Goal: Download file/media

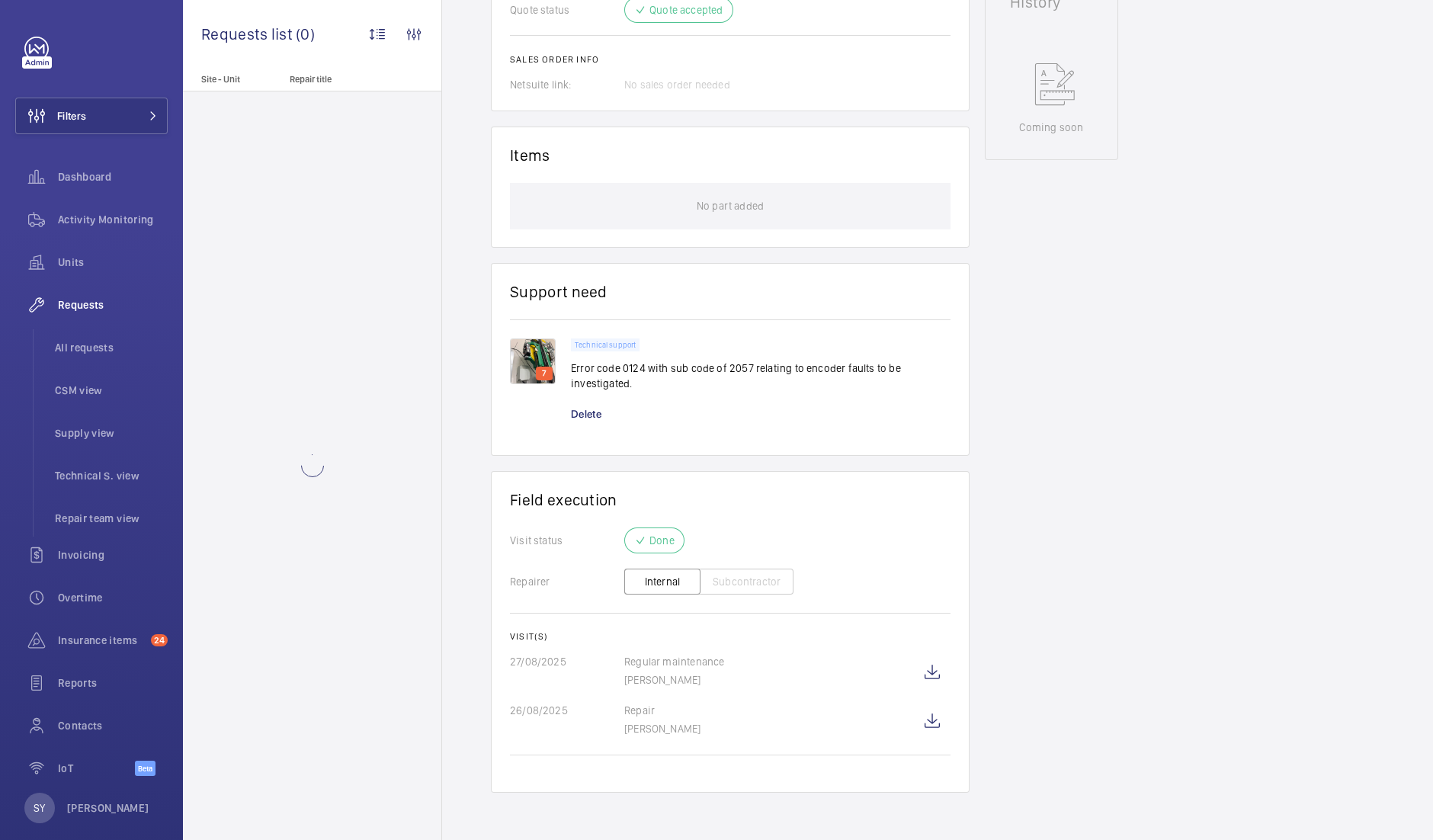
scroll to position [771, 0]
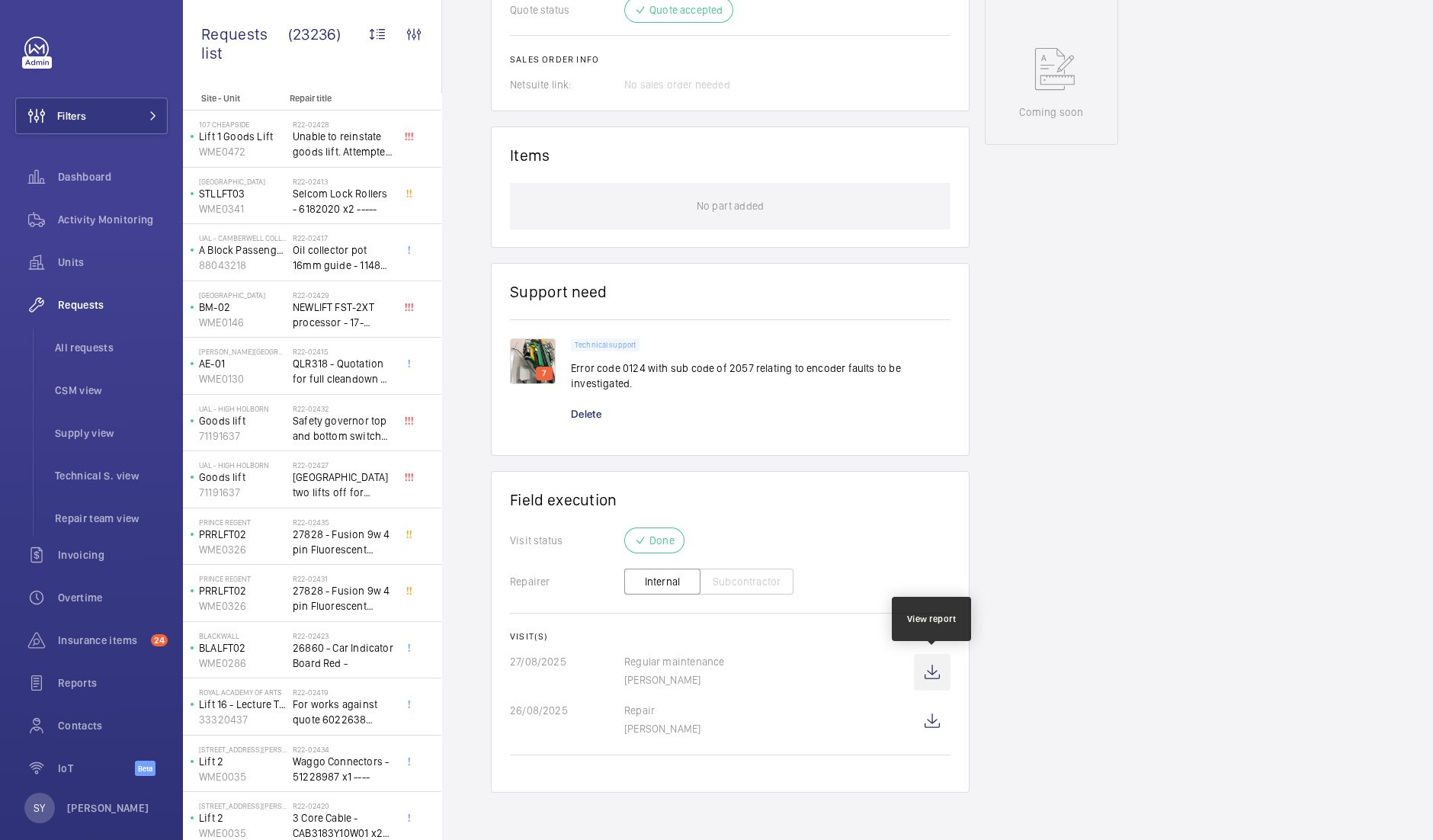
click at [931, 674] on wm-front-icon-button at bounding box center [932, 672] width 37 height 37
click at [930, 728] on wm-front-icon-button at bounding box center [932, 721] width 37 height 37
click at [925, 672] on wm-front-icon-button at bounding box center [932, 672] width 37 height 37
click at [929, 718] on wm-front-icon-button at bounding box center [932, 721] width 37 height 37
click at [929, 675] on wm-front-icon-button at bounding box center [932, 672] width 37 height 37
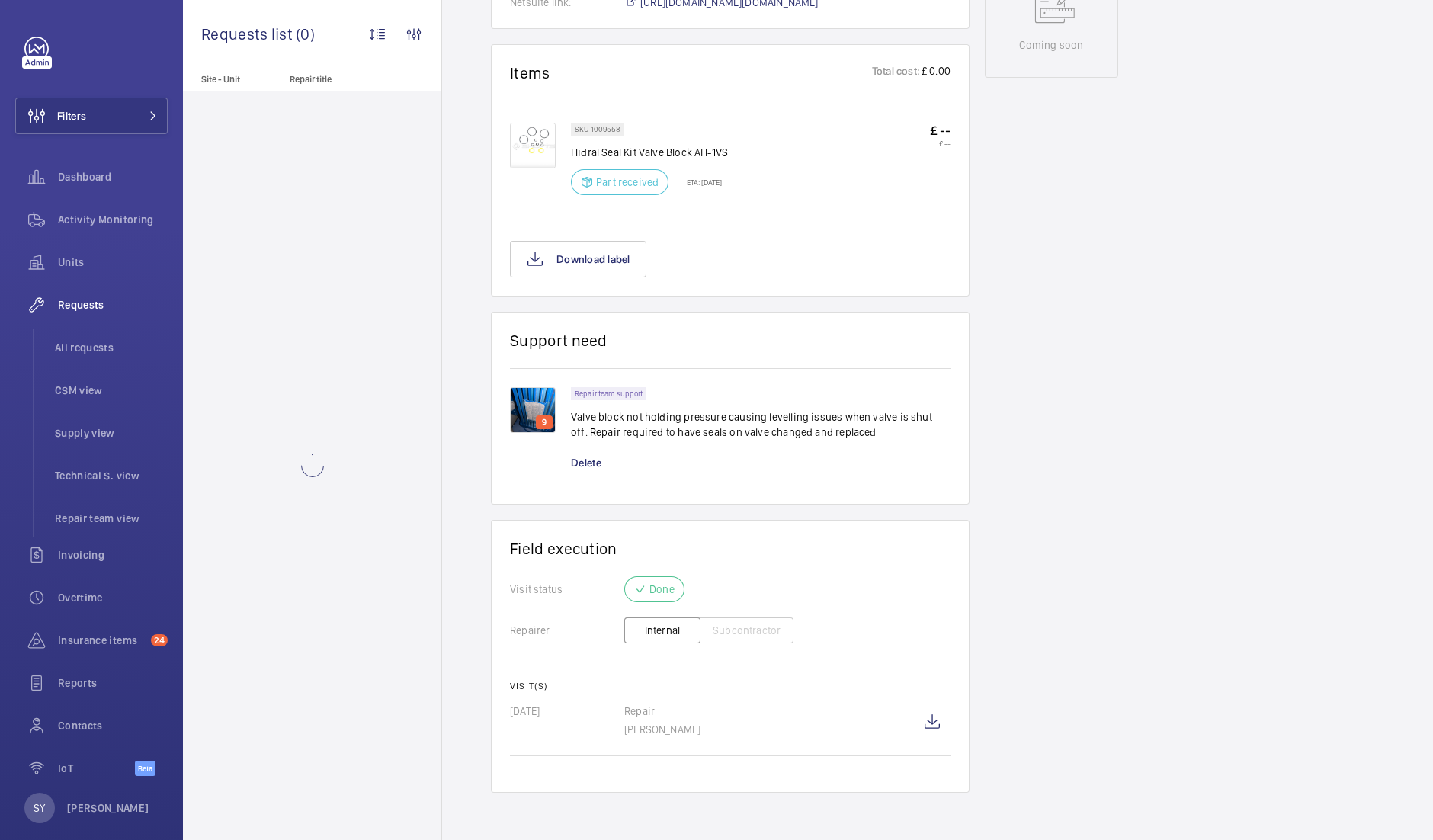
scroll to position [884, 0]
click at [930, 719] on wm-front-icon-button at bounding box center [932, 722] width 37 height 37
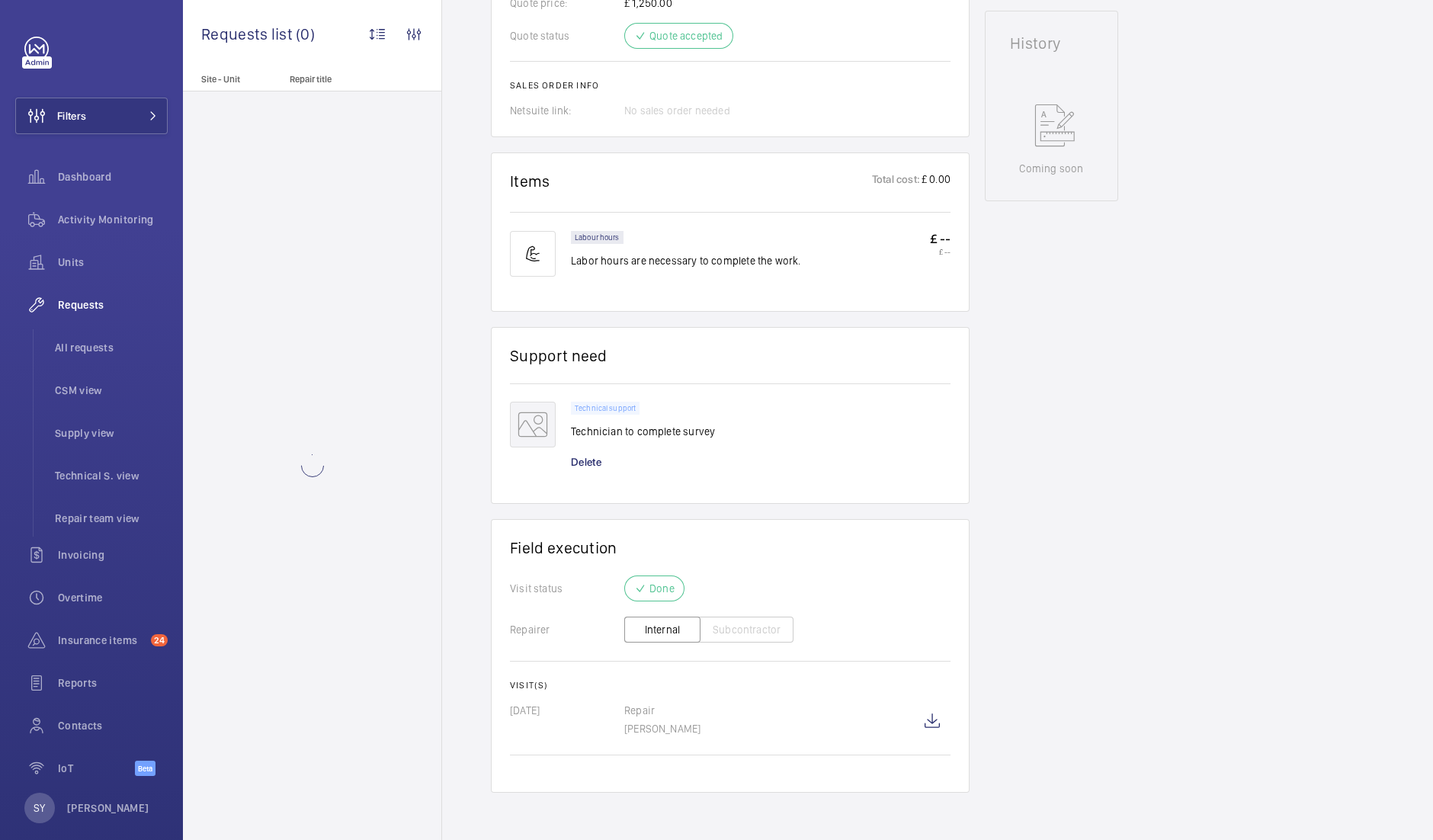
scroll to position [745, 0]
click at [935, 722] on wm-front-icon-button at bounding box center [932, 721] width 37 height 37
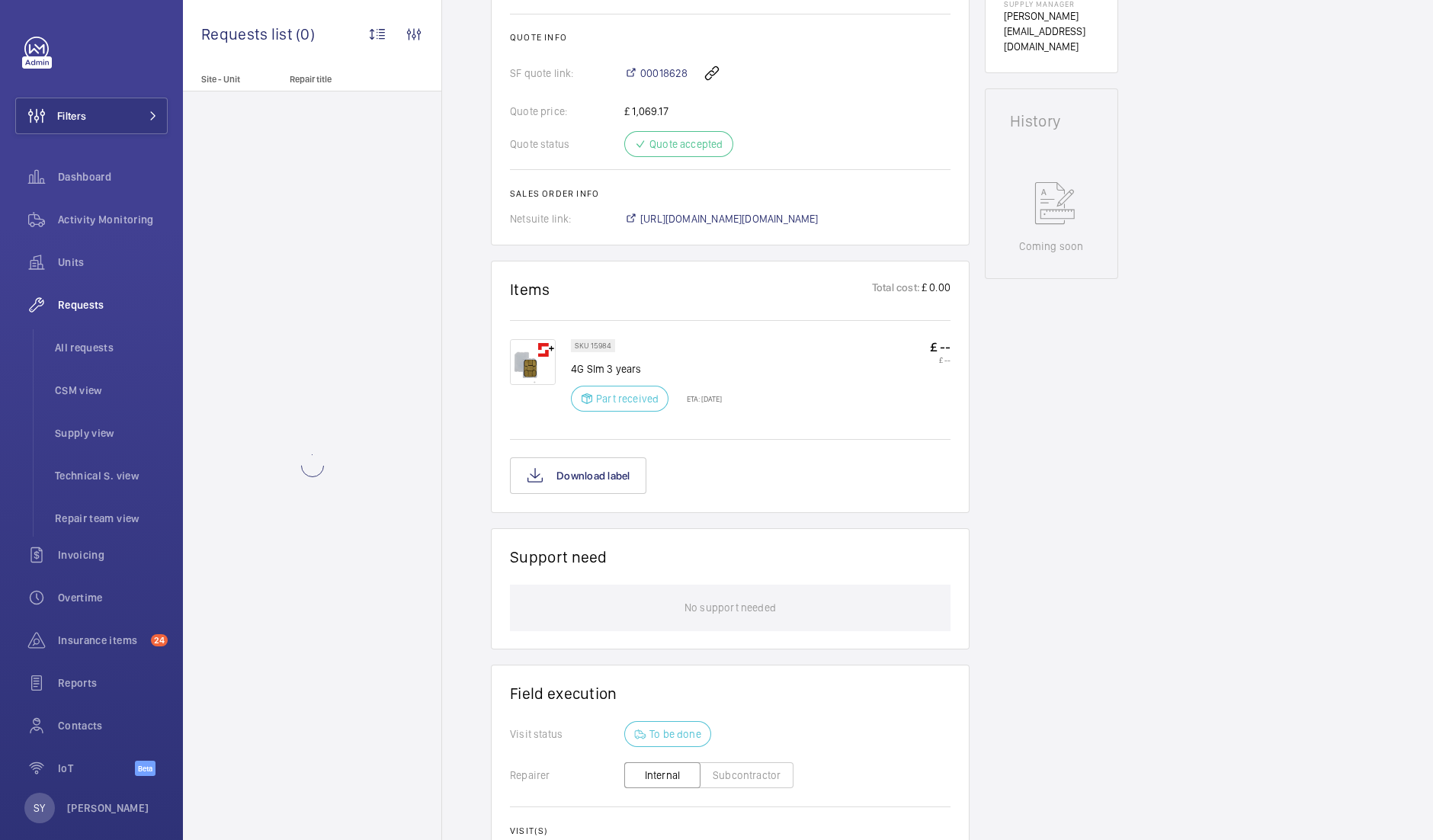
scroll to position [880, 0]
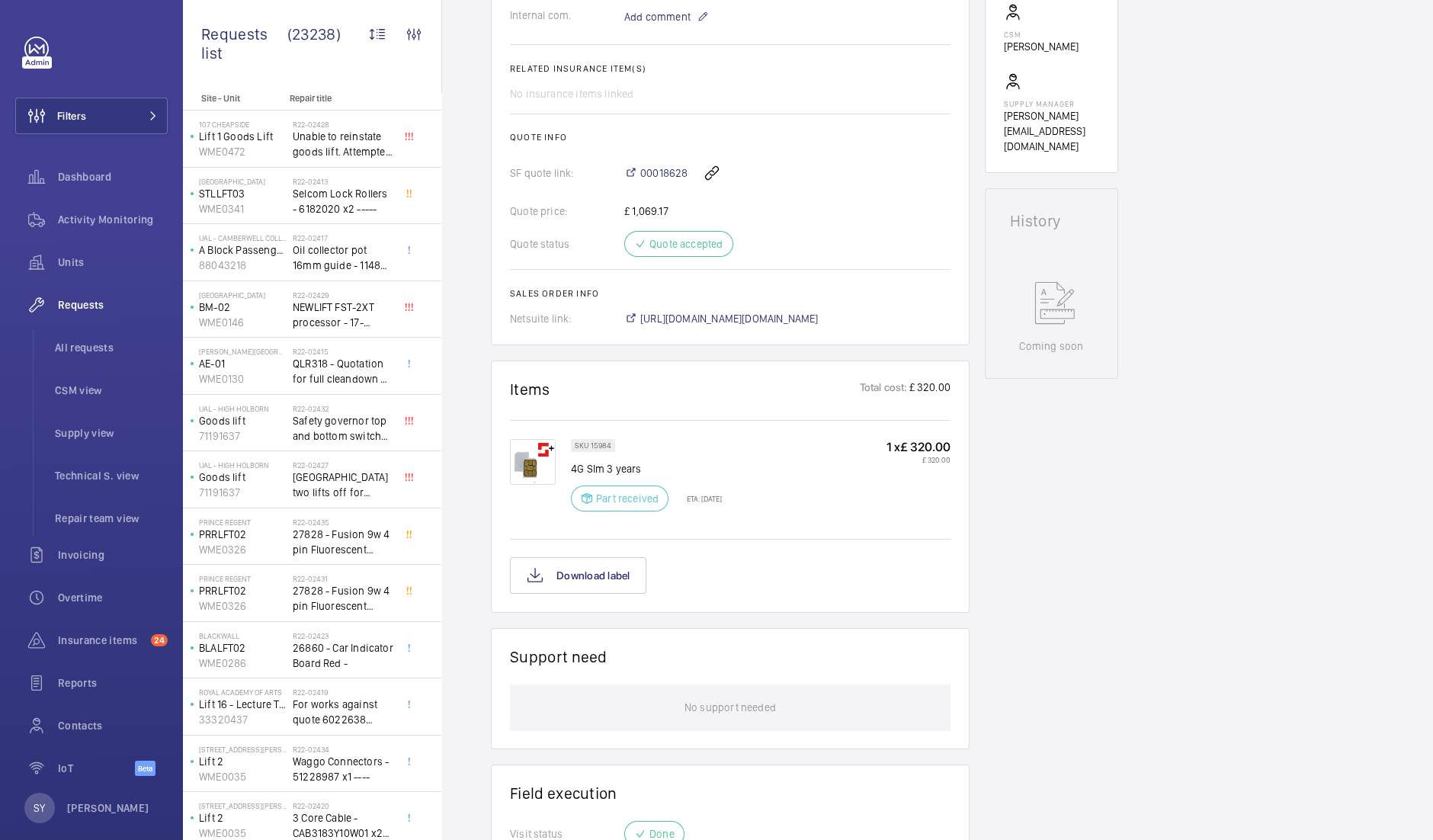
scroll to position [797, 0]
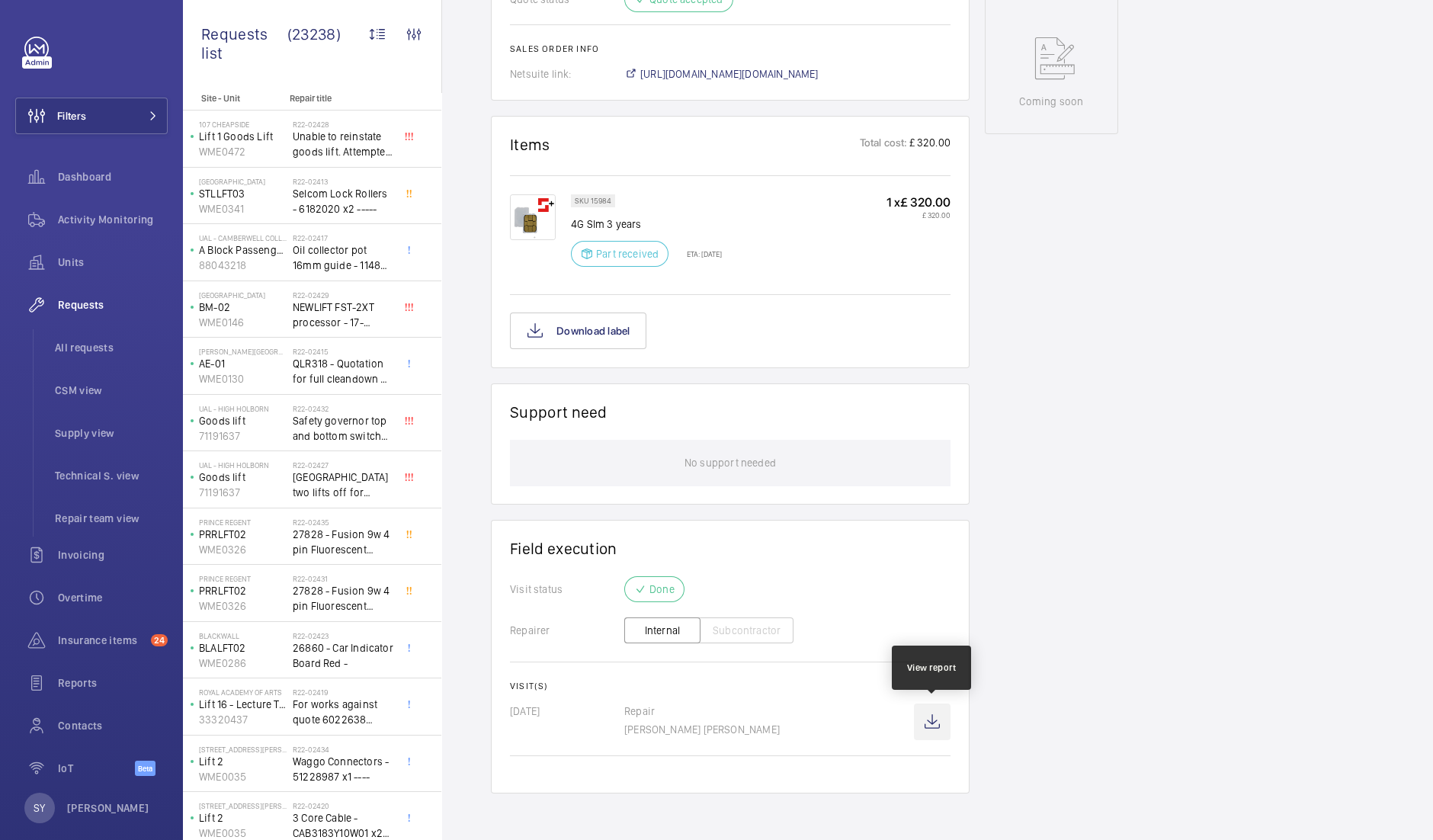
click at [936, 721] on wm-front-icon-button at bounding box center [932, 722] width 37 height 37
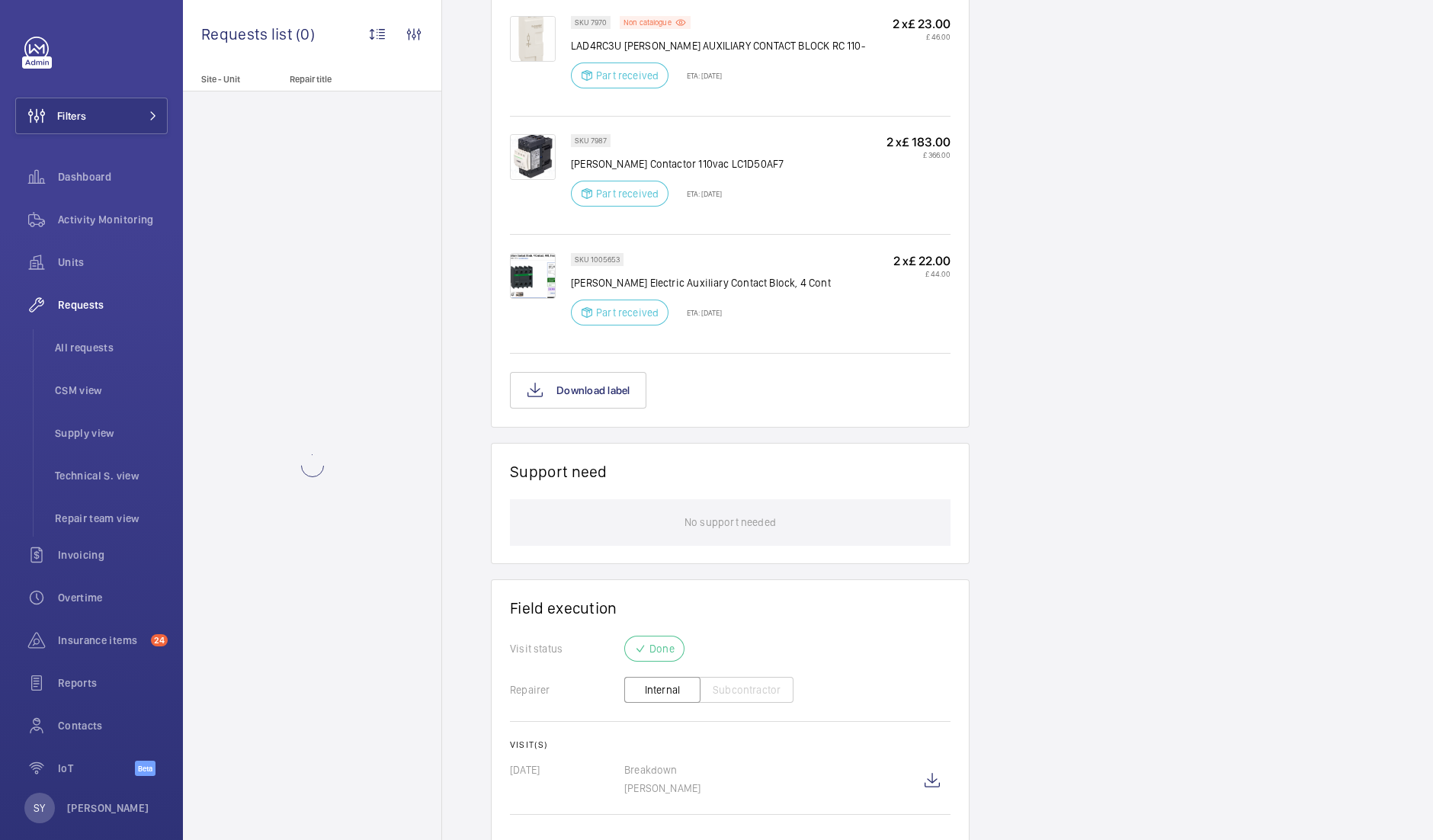
scroll to position [1004, 0]
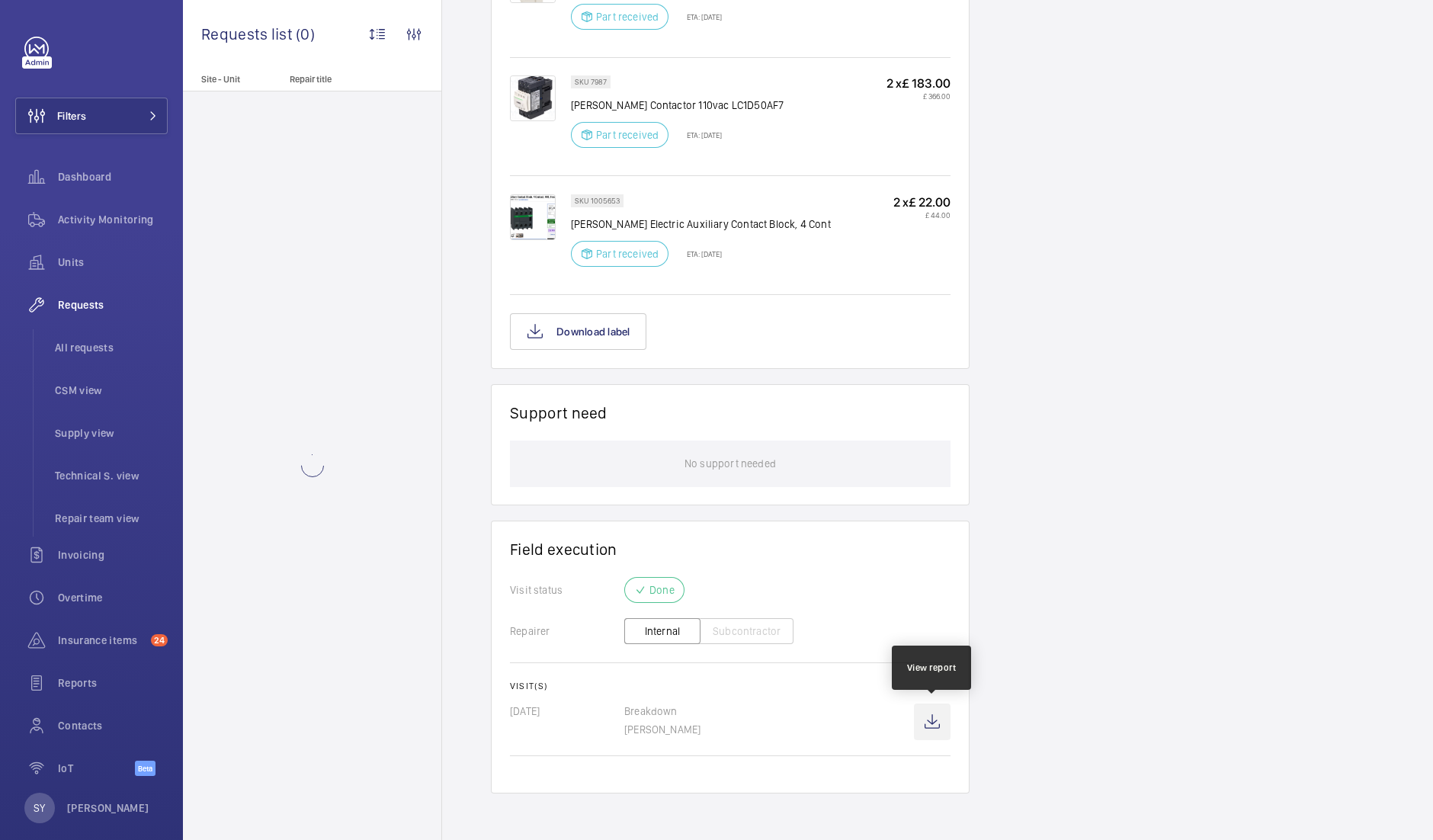
click at [937, 718] on wm-front-icon-button at bounding box center [932, 722] width 37 height 37
